Goal: Task Accomplishment & Management: Manage account settings

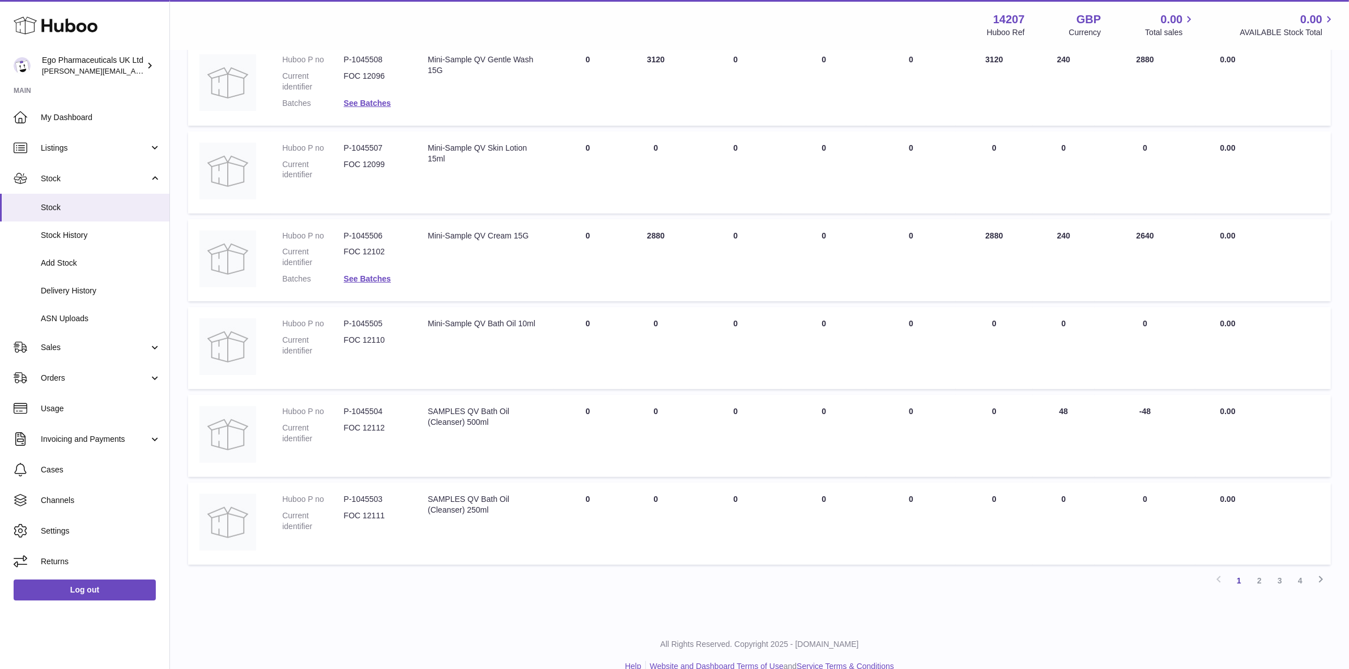
scroll to position [554, 0]
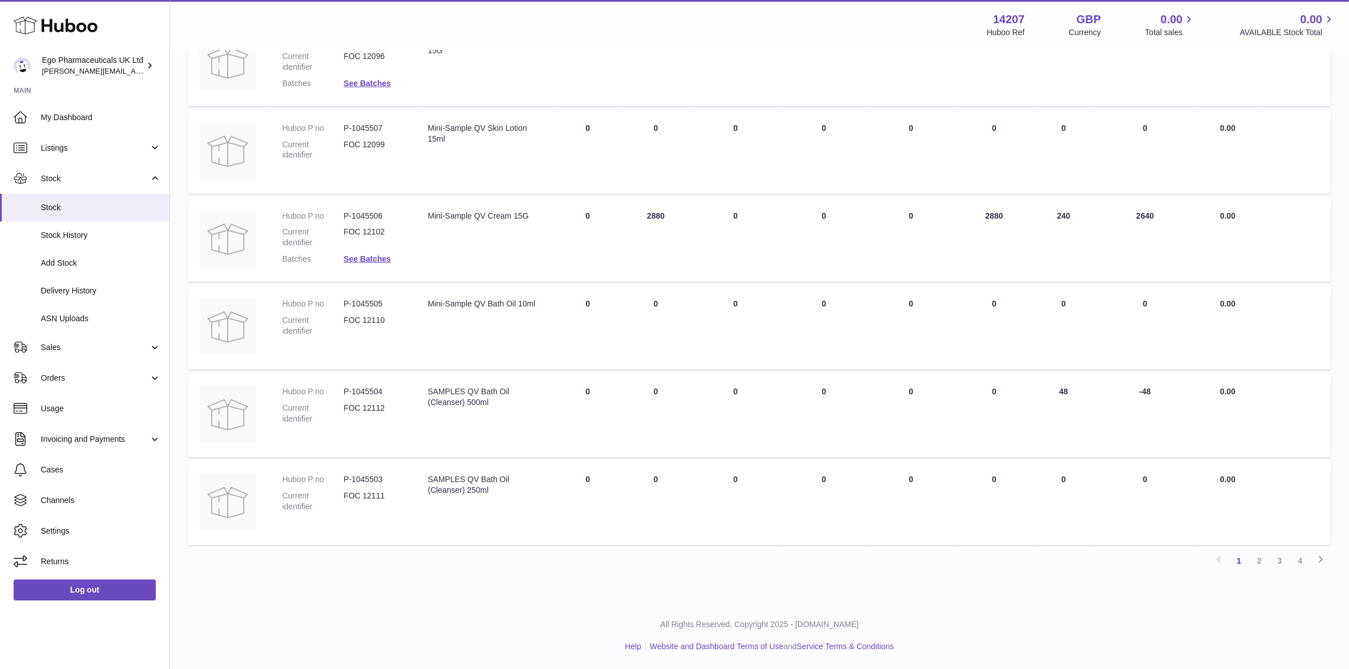
click at [1259, 561] on link "2" at bounding box center [1259, 561] width 20 height 20
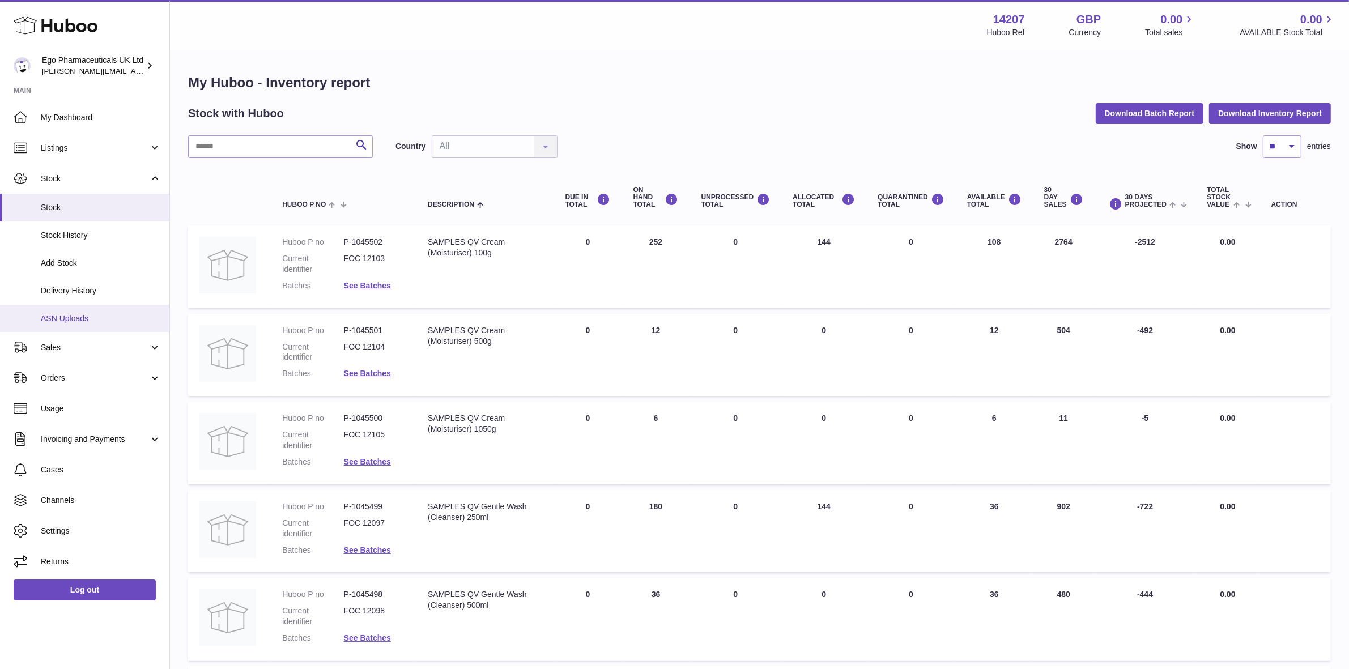
click at [53, 315] on span "ASN Uploads" at bounding box center [101, 318] width 120 height 11
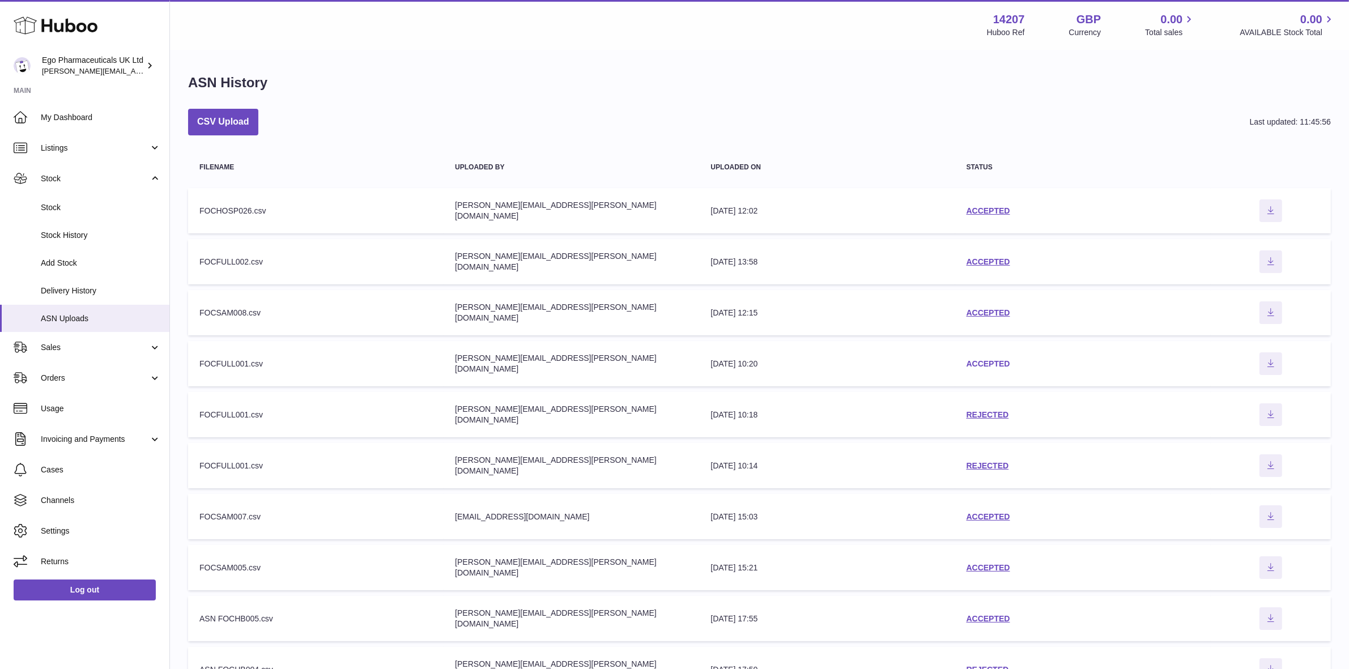
click at [988, 361] on link "ACCEPTED" at bounding box center [988, 363] width 44 height 9
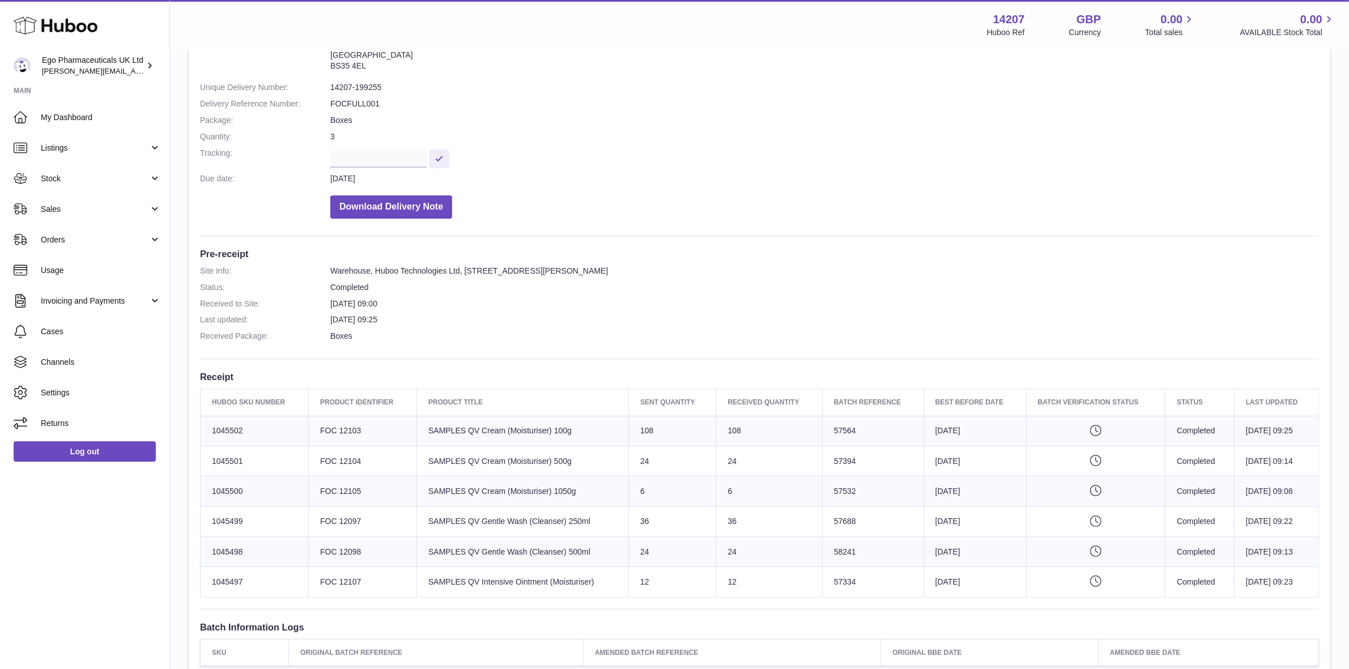
scroll to position [108, 0]
click at [387, 207] on button "Download Delivery Note" at bounding box center [391, 207] width 122 height 23
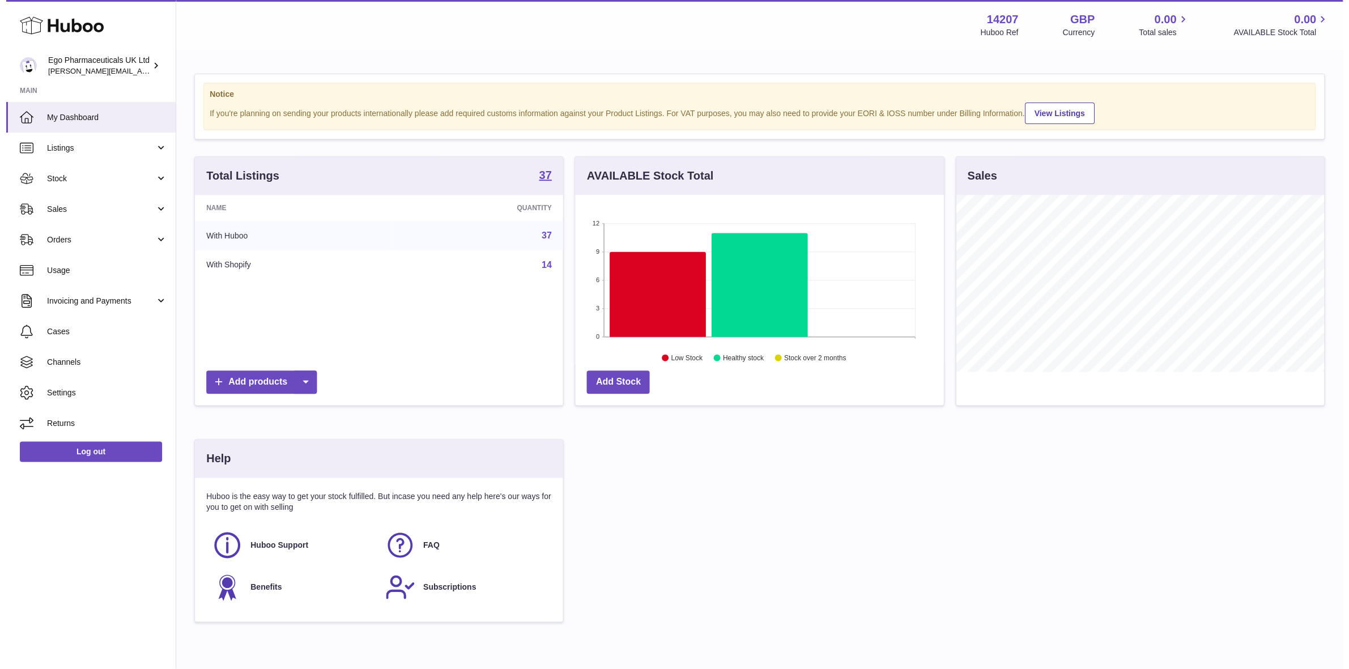
scroll to position [176, 372]
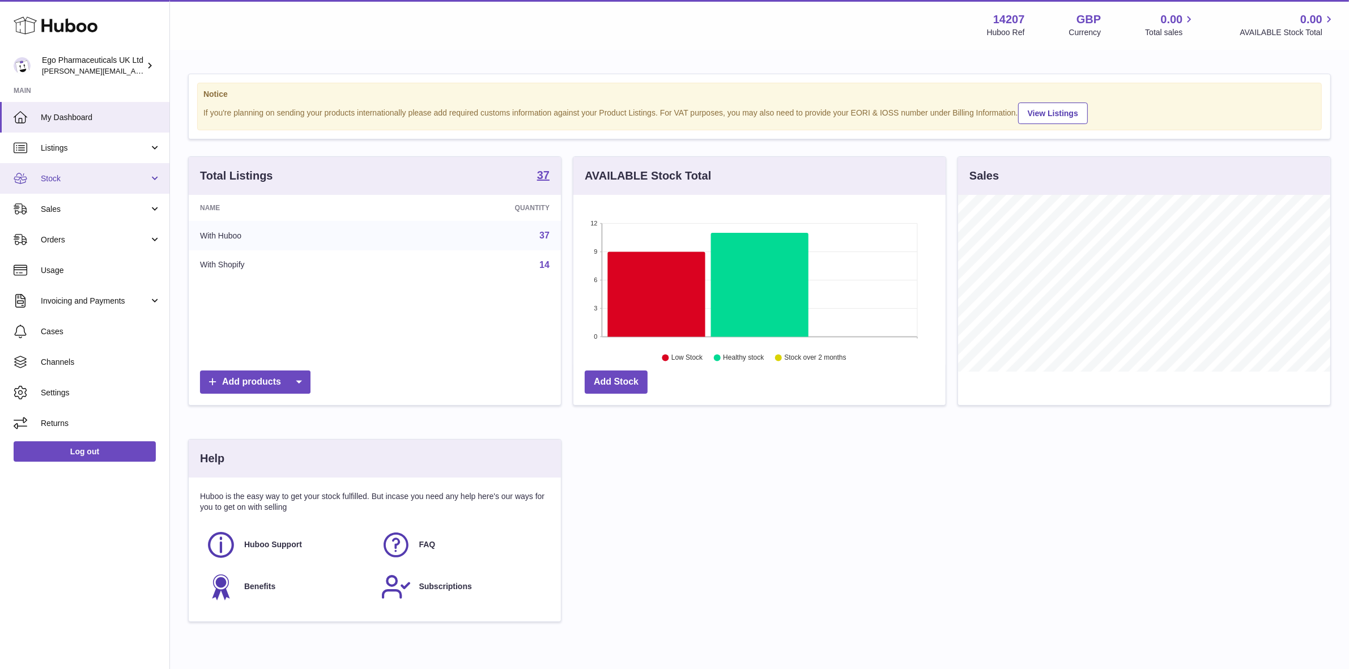
click at [57, 179] on span "Stock" at bounding box center [95, 178] width 108 height 11
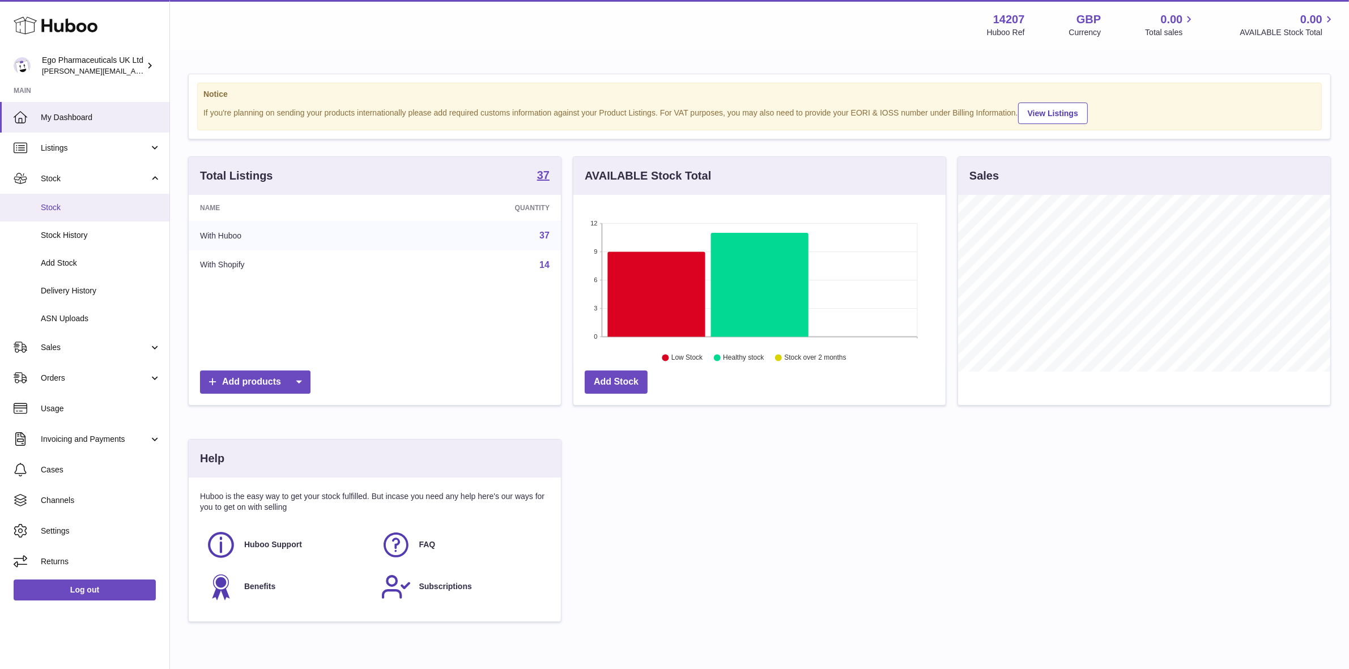
click at [49, 206] on span "Stock" at bounding box center [101, 207] width 120 height 11
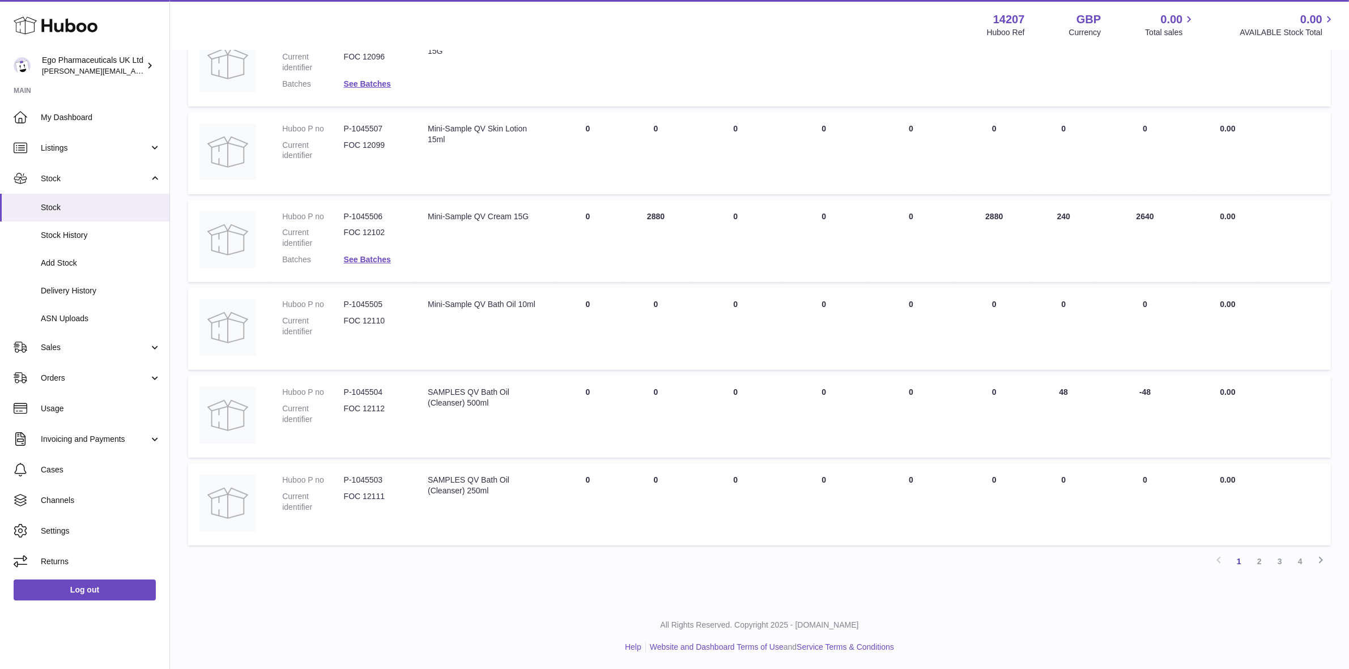
scroll to position [554, 0]
click at [1259, 562] on link "2" at bounding box center [1259, 561] width 20 height 20
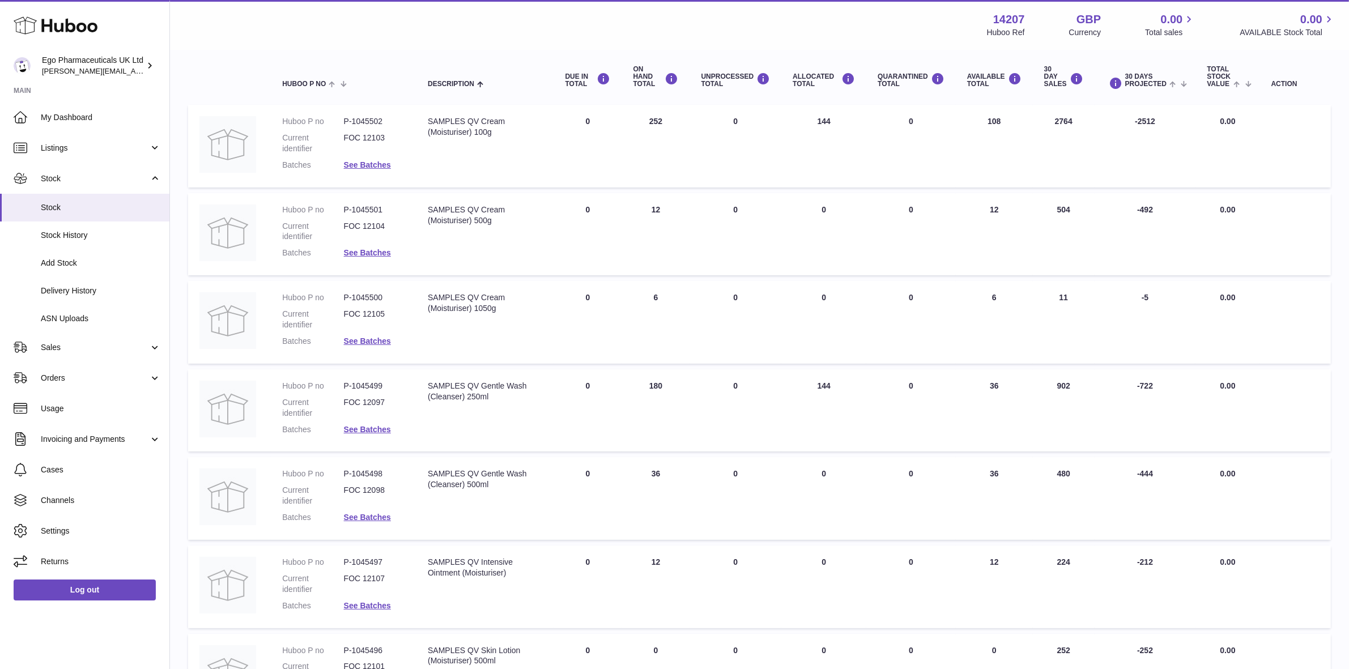
scroll to position [122, 0]
click at [56, 595] on link "Log out" at bounding box center [85, 589] width 142 height 20
